Goal: Transaction & Acquisition: Purchase product/service

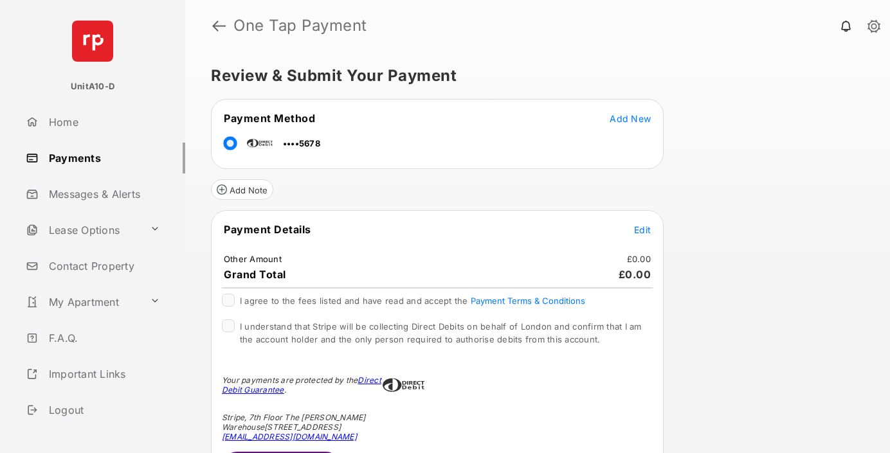
click at [642, 229] on span "Edit" at bounding box center [642, 229] width 17 height 11
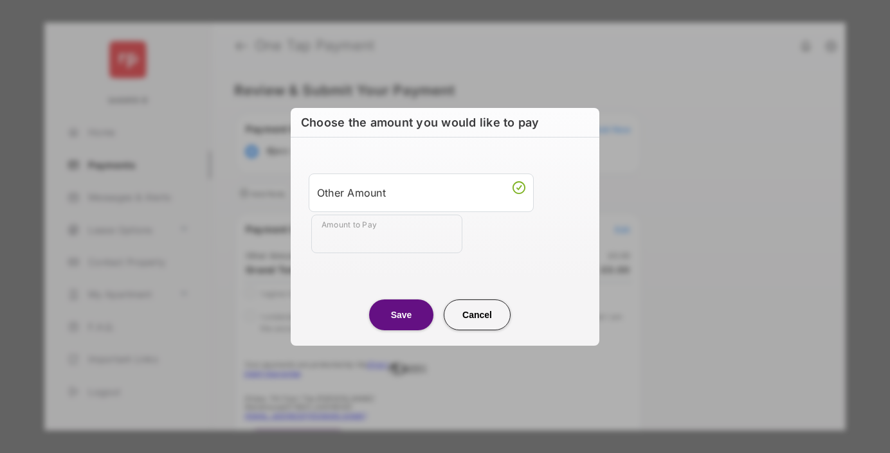
click at [421, 192] on div "Other Amount" at bounding box center [421, 193] width 208 height 22
type input "**"
click at [401, 314] on button "Save" at bounding box center [401, 315] width 64 height 31
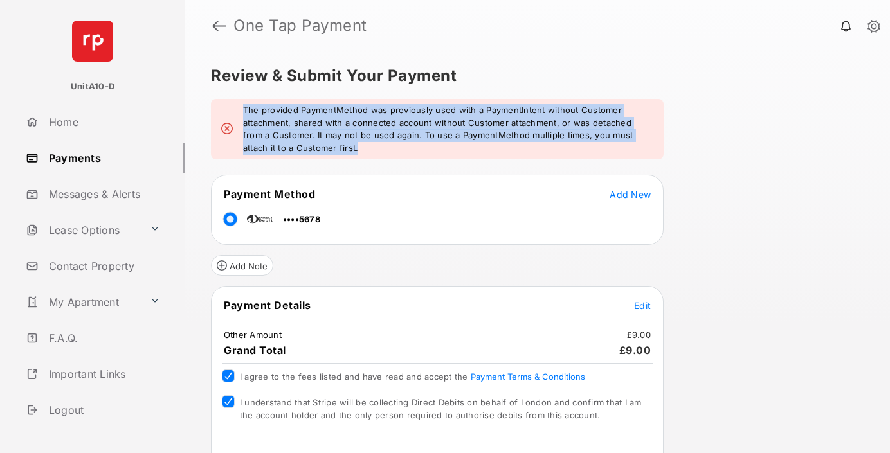
drag, startPoint x: 319, startPoint y: 151, endPoint x: 225, endPoint y: 105, distance: 105.2
click at [225, 105] on div "The provided PaymentMethod was previously used with a PaymentIntent without Cus…" at bounding box center [437, 129] width 453 height 60
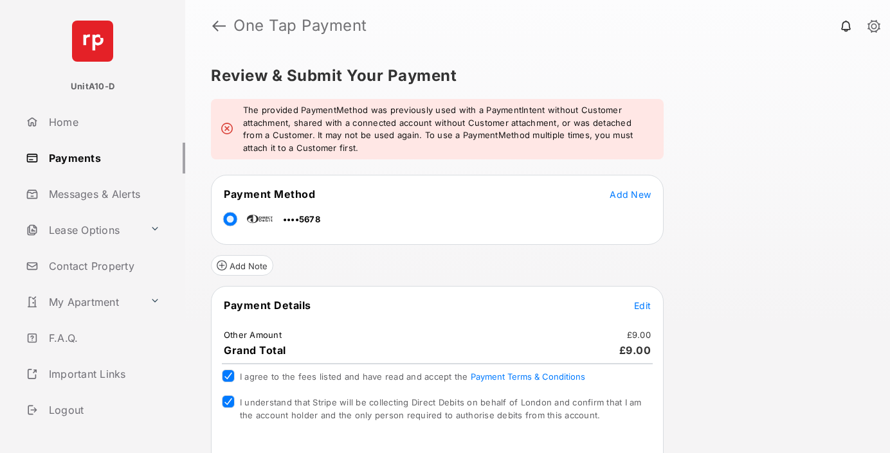
click at [225, 105] on div "The provided PaymentMethod was previously used with a PaymentIntent without Cus…" at bounding box center [437, 129] width 453 height 60
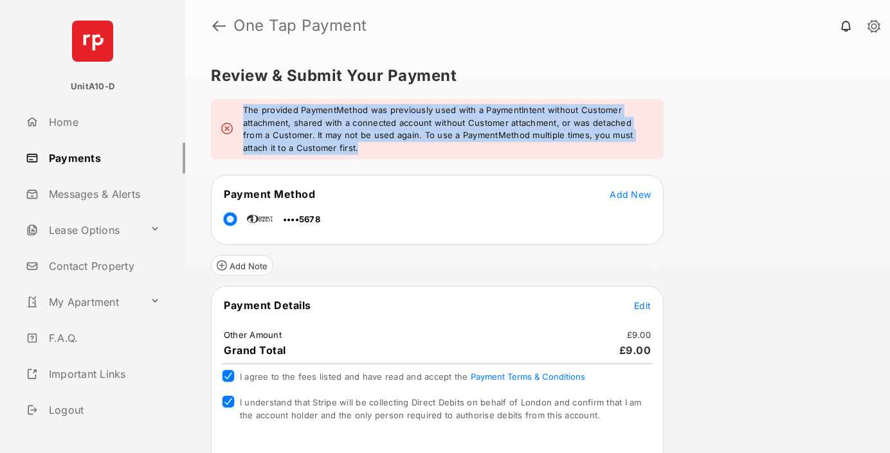
drag, startPoint x: 225, startPoint y: 105, endPoint x: 309, endPoint y: 157, distance: 99.3
click at [309, 157] on div "The provided PaymentMethod was previously used with a PaymentIntent without Cus…" at bounding box center [437, 129] width 453 height 60
drag, startPoint x: 309, startPoint y: 157, endPoint x: 243, endPoint y: 109, distance: 82.3
click at [243, 109] on div "The provided PaymentMethod was previously used with a PaymentIntent without Cus…" at bounding box center [437, 129] width 453 height 60
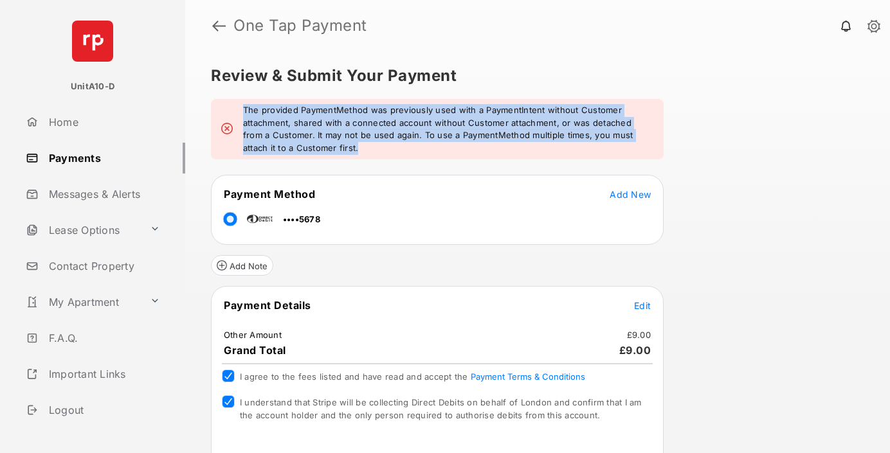
click at [243, 109] on em "The provided PaymentMethod was previously used with a PaymentIntent without Cus…" at bounding box center [448, 129] width 410 height 50
drag, startPoint x: 243, startPoint y: 109, endPoint x: 310, endPoint y: 156, distance: 81.7
click at [310, 156] on div "The provided PaymentMethod was previously used with a PaymentIntent without Cus…" at bounding box center [437, 129] width 453 height 60
drag, startPoint x: 310, startPoint y: 156, endPoint x: 225, endPoint y: 113, distance: 94.9
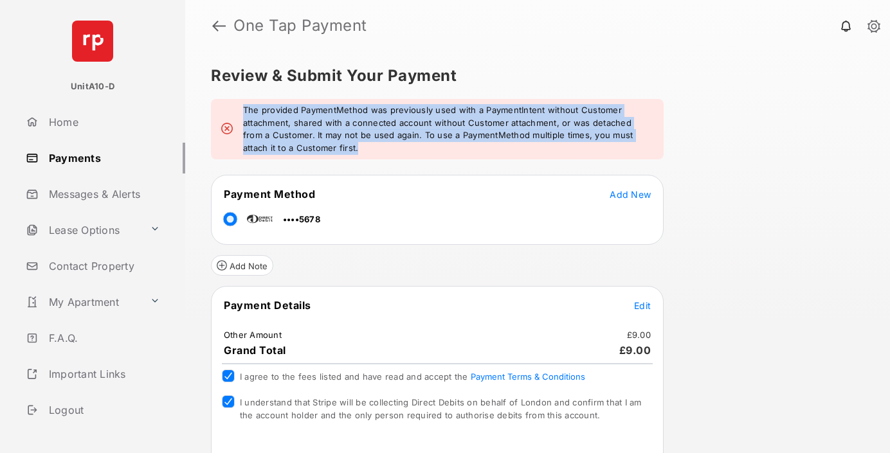
click at [225, 113] on div "The provided PaymentMethod was previously used with a PaymentIntent without Cus…" at bounding box center [437, 129] width 453 height 60
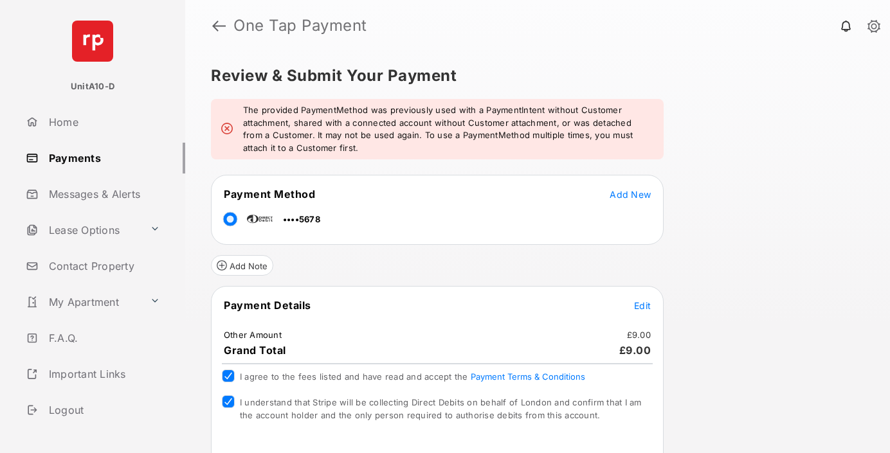
click at [225, 113] on div "The provided PaymentMethod was previously used with a PaymentIntent without Cus…" at bounding box center [437, 129] width 453 height 60
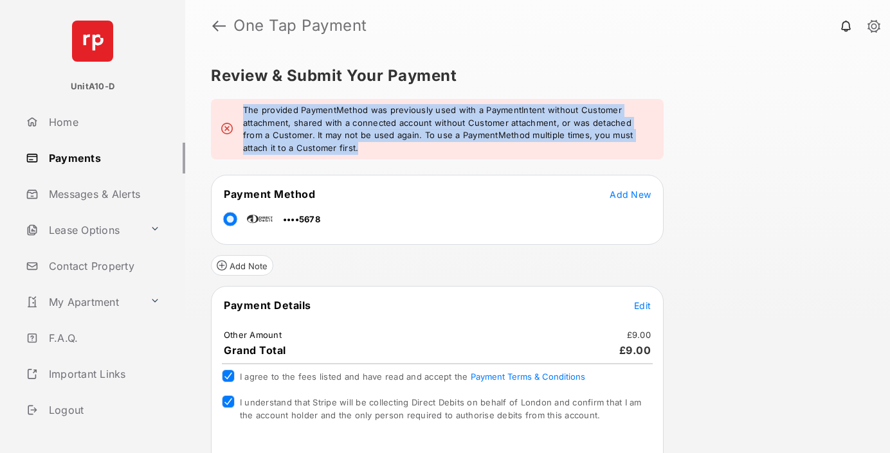
drag, startPoint x: 225, startPoint y: 113, endPoint x: 314, endPoint y: 154, distance: 98.4
click at [314, 154] on div "The provided PaymentMethod was previously used with a PaymentIntent without Cus…" at bounding box center [437, 129] width 453 height 60
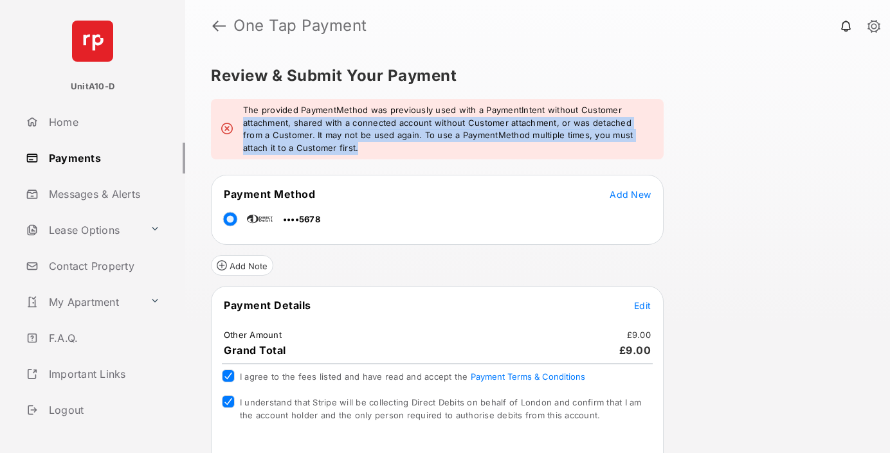
drag, startPoint x: 314, startPoint y: 154, endPoint x: 264, endPoint y: 117, distance: 62.5
click at [267, 118] on div "The provided PaymentMethod was previously used with a PaymentIntent without Cus…" at bounding box center [437, 129] width 453 height 60
click at [264, 117] on em "The provided PaymentMethod was previously used with a PaymentIntent without Cus…" at bounding box center [448, 129] width 410 height 50
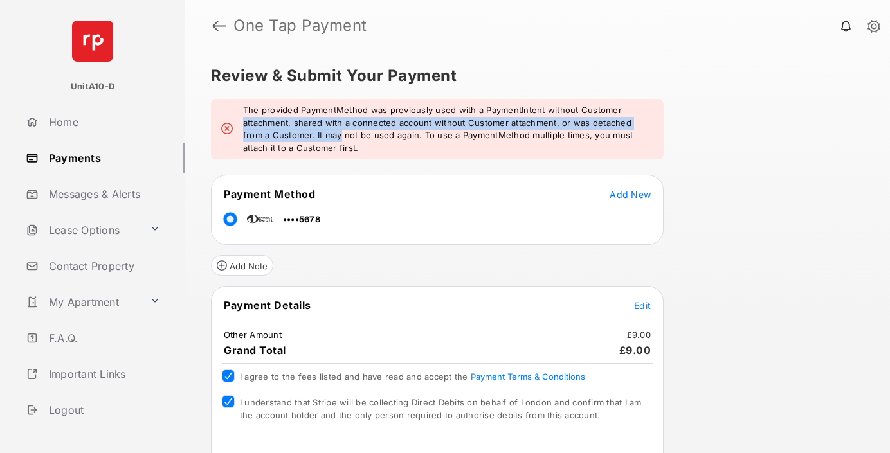
drag, startPoint x: 264, startPoint y: 117, endPoint x: 311, endPoint y: 137, distance: 51.6
click at [311, 137] on em "The provided PaymentMethod was previously used with a PaymentIntent without Cus…" at bounding box center [448, 129] width 410 height 50
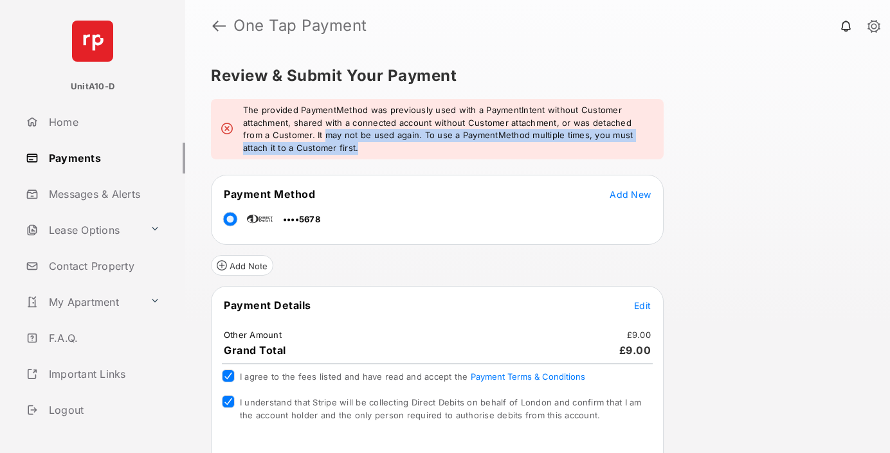
drag, startPoint x: 311, startPoint y: 137, endPoint x: 416, endPoint y: 147, distance: 105.3
click at [416, 147] on em "The provided PaymentMethod was previously used with a PaymentIntent without Cus…" at bounding box center [448, 129] width 410 height 50
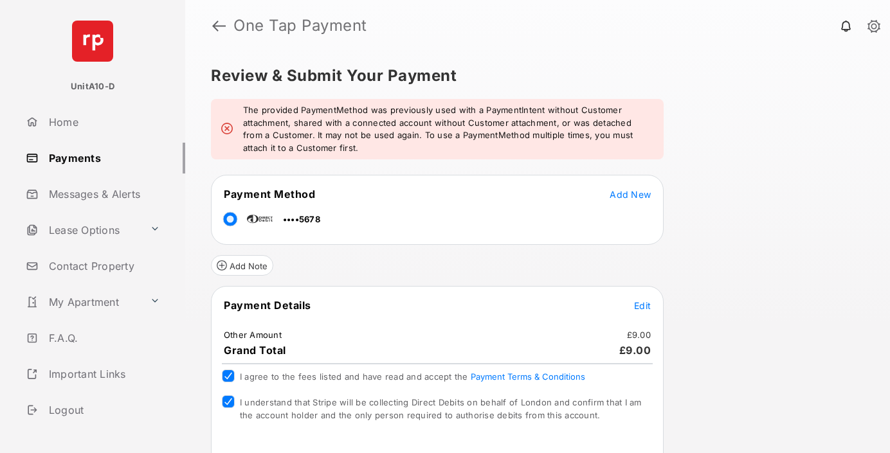
click at [315, 141] on em "The provided PaymentMethod was previously used with a PaymentIntent without Cus…" at bounding box center [448, 129] width 410 height 50
drag, startPoint x: 315, startPoint y: 141, endPoint x: 382, endPoint y: 134, distance: 67.2
click at [382, 134] on em "The provided PaymentMethod was previously used with a PaymentIntent without Cus…" at bounding box center [448, 129] width 410 height 50
drag, startPoint x: 382, startPoint y: 134, endPoint x: 301, endPoint y: 135, distance: 81.0
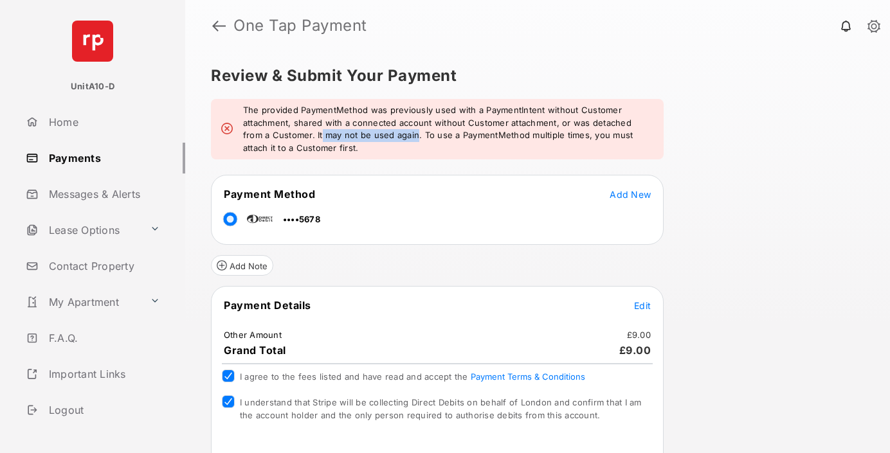
click at [301, 135] on em "The provided PaymentMethod was previously used with a PaymentIntent without Cus…" at bounding box center [448, 129] width 410 height 50
drag, startPoint x: 301, startPoint y: 135, endPoint x: 416, endPoint y: 135, distance: 115.1
click at [416, 135] on em "The provided PaymentMethod was previously used with a PaymentIntent without Cus…" at bounding box center [448, 129] width 410 height 50
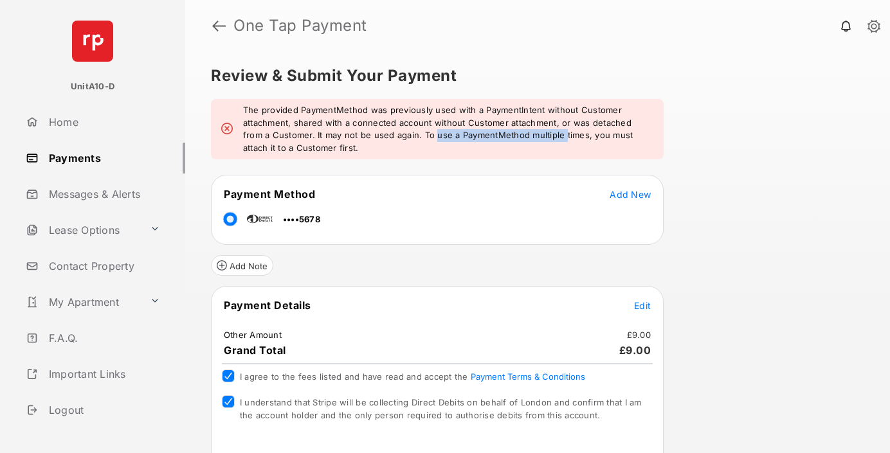
drag, startPoint x: 416, startPoint y: 135, endPoint x: 539, endPoint y: 136, distance: 123.4
click at [539, 136] on em "The provided PaymentMethod was previously used with a PaymentIntent without Cus…" at bounding box center [448, 129] width 410 height 50
click at [269, 148] on em "The provided PaymentMethod was previously used with a PaymentIntent without Cus…" at bounding box center [448, 129] width 410 height 50
drag, startPoint x: 269, startPoint y: 148, endPoint x: 319, endPoint y: 148, distance: 49.5
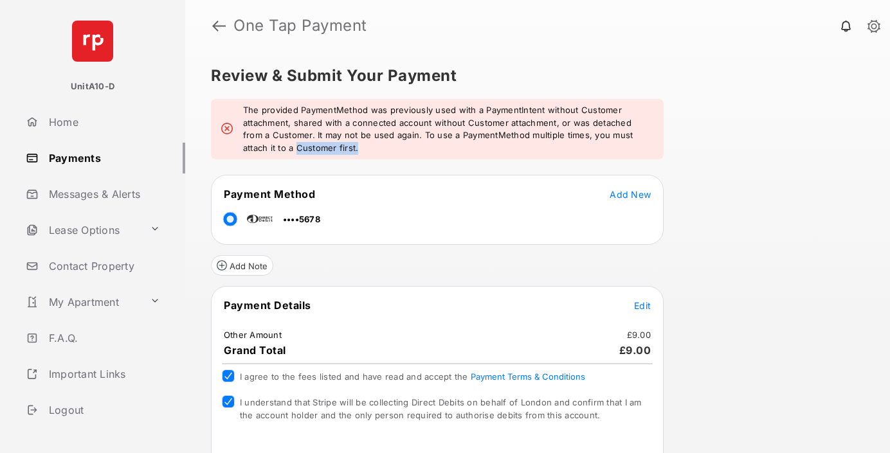
click at [319, 148] on em "The provided PaymentMethod was previously used with a PaymentIntent without Cus…" at bounding box center [448, 129] width 410 height 50
drag, startPoint x: 319, startPoint y: 148, endPoint x: 246, endPoint y: 148, distance: 72.6
click at [246, 148] on em "The provided PaymentMethod was previously used with a PaymentIntent without Cus…" at bounding box center [448, 129] width 410 height 50
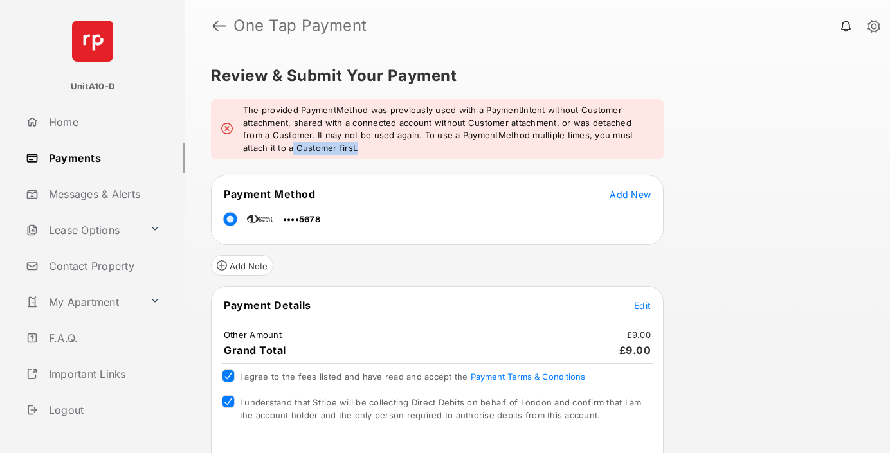
drag, startPoint x: 246, startPoint y: 148, endPoint x: 330, endPoint y: 148, distance: 83.6
click at [330, 148] on em "The provided PaymentMethod was previously used with a PaymentIntent without Cus…" at bounding box center [448, 129] width 410 height 50
drag, startPoint x: 330, startPoint y: 148, endPoint x: 234, endPoint y: 148, distance: 95.8
click at [234, 148] on div "The provided PaymentMethod was previously used with a PaymentIntent without Cus…" at bounding box center [437, 129] width 453 height 60
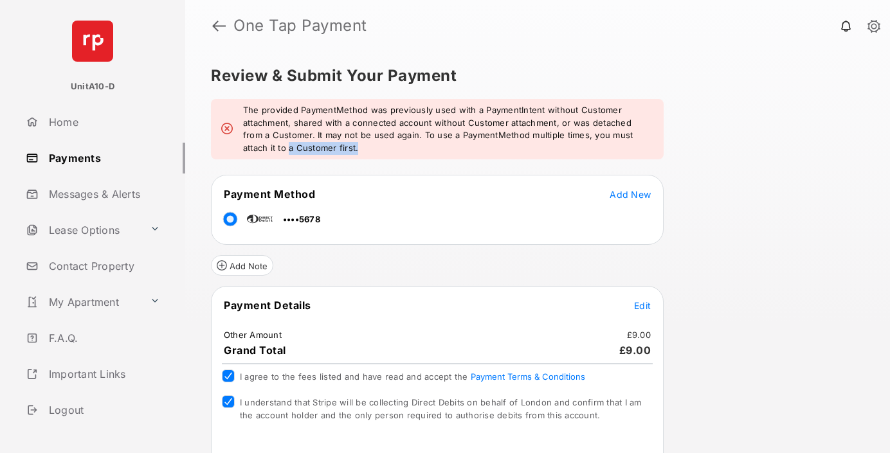
click at [234, 148] on div "The provided PaymentMethod was previously used with a PaymentIntent without Cus…" at bounding box center [437, 129] width 453 height 60
drag, startPoint x: 234, startPoint y: 148, endPoint x: 343, endPoint y: 150, distance: 109.3
click at [343, 150] on div "The provided PaymentMethod was previously used with a PaymentIntent without Cus…" at bounding box center [437, 129] width 453 height 60
